Goal: Information Seeking & Learning: Learn about a topic

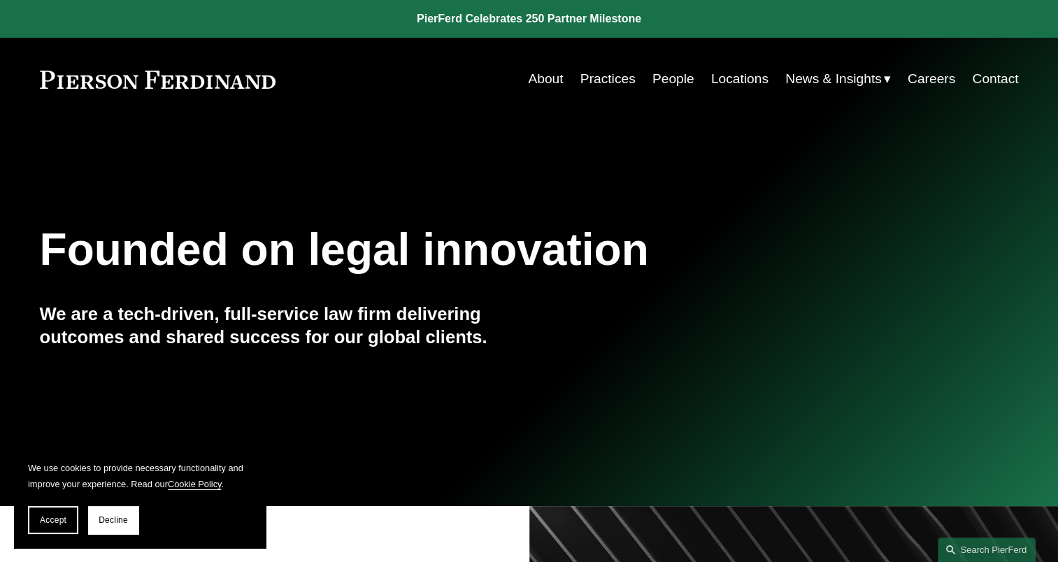
click at [601, 78] on link "Practices" at bounding box center [607, 79] width 55 height 27
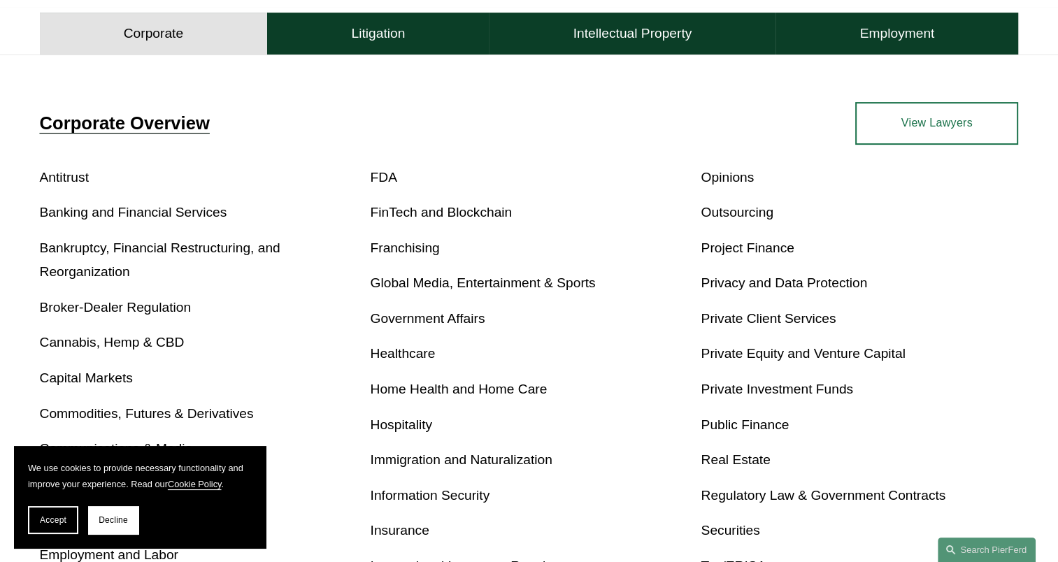
scroll to position [458, 0]
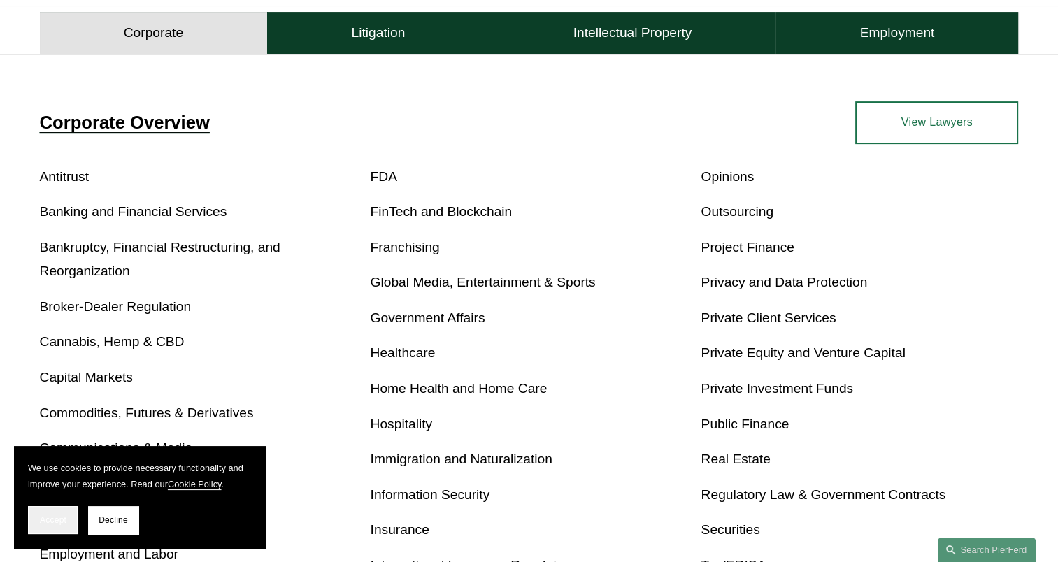
click at [52, 520] on span "Accept" at bounding box center [53, 520] width 27 height 10
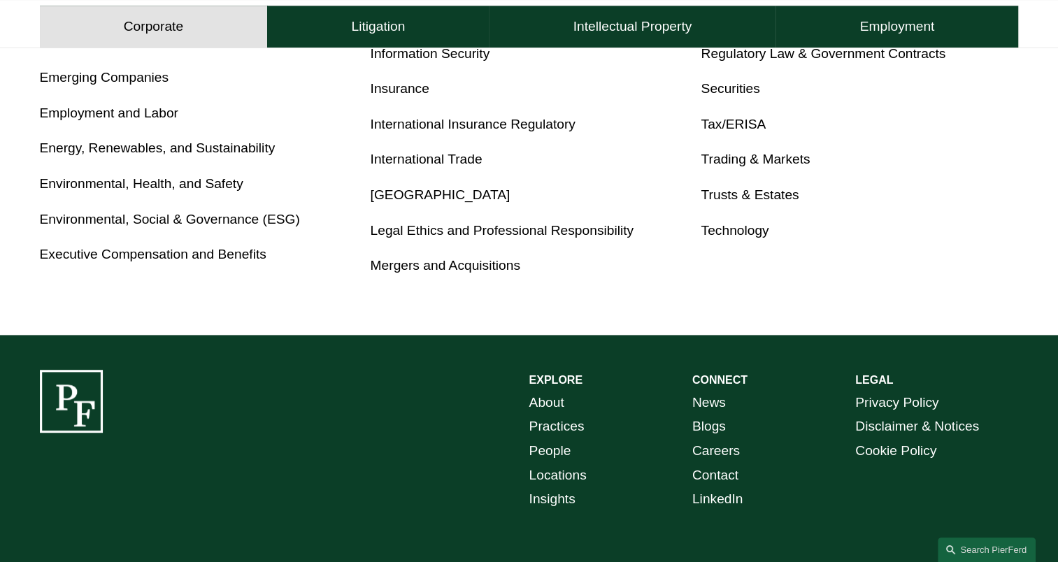
scroll to position [638, 0]
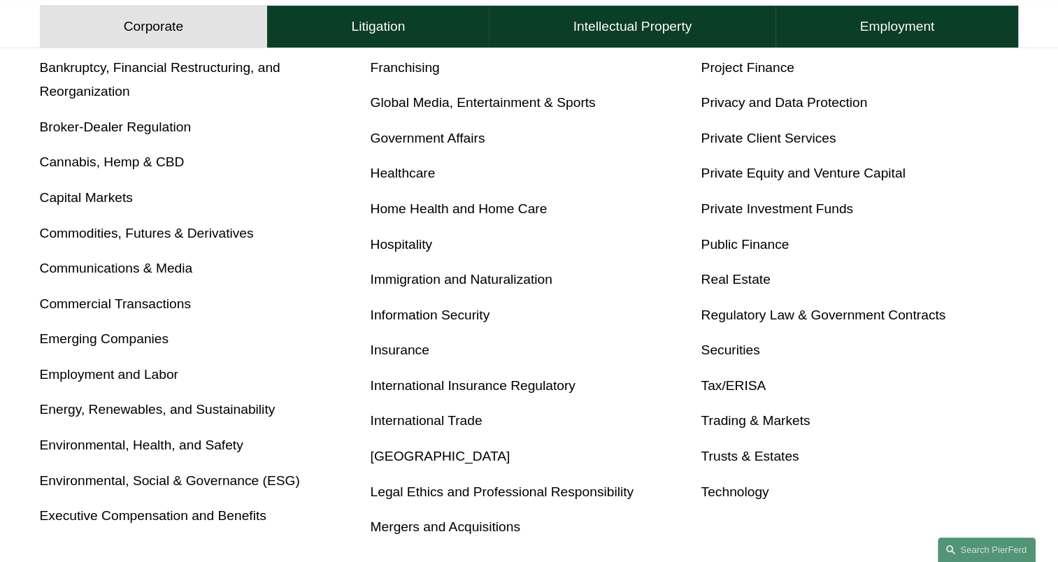
click at [101, 306] on link "Commercial Transactions" at bounding box center [115, 304] width 151 height 15
